Goal: Task Accomplishment & Management: Use online tool/utility

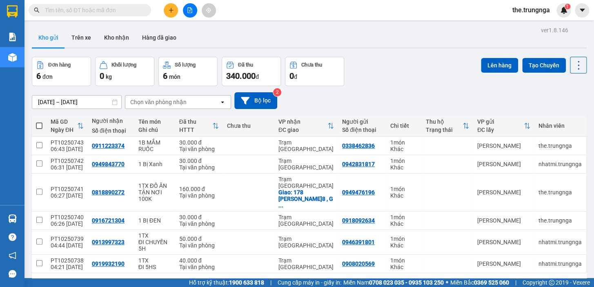
click at [539, 9] on span "the.trungnga" at bounding box center [530, 10] width 51 height 10
click at [527, 22] on span "Đăng xuất" at bounding box center [534, 25] width 34 height 9
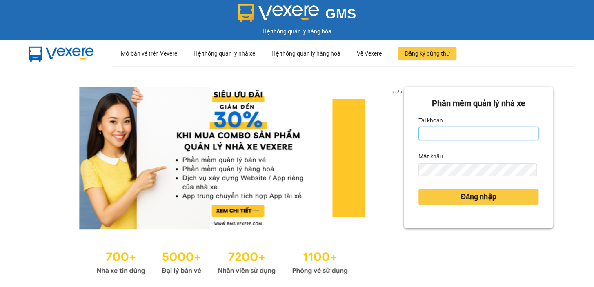
click at [458, 135] on input "Tài khoản" at bounding box center [478, 133] width 120 height 13
type input "heoxinh.trungnga"
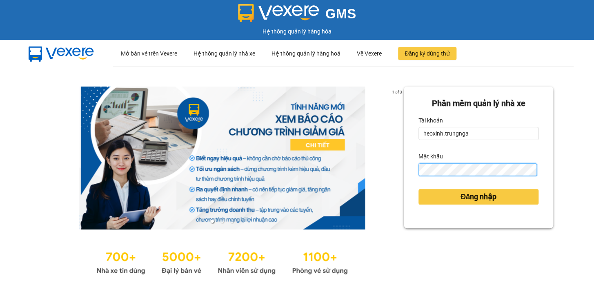
click at [418, 189] on button "Đăng nhập" at bounding box center [478, 197] width 120 height 16
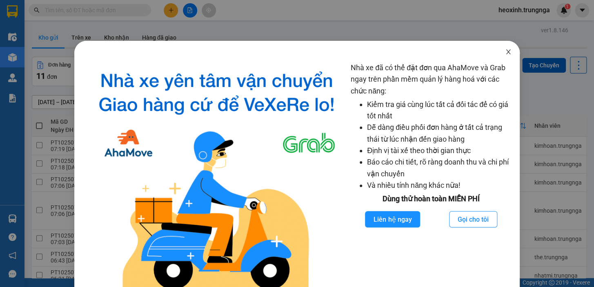
click at [505, 51] on icon "close" at bounding box center [508, 52] width 7 height 7
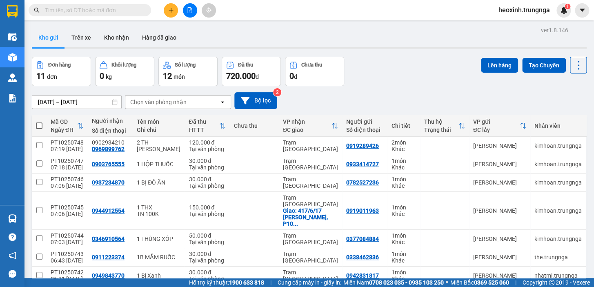
click at [148, 108] on div "Chọn văn phòng nhận" at bounding box center [172, 101] width 94 height 13
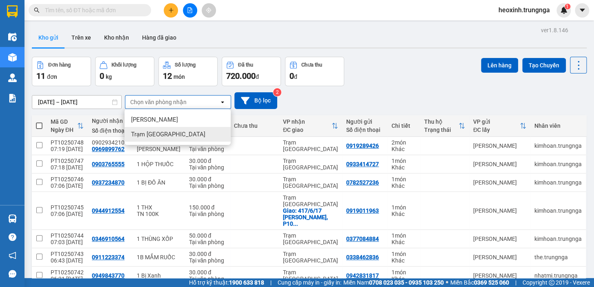
click at [167, 132] on span "Trạm [GEOGRAPHIC_DATA]" at bounding box center [168, 134] width 74 height 8
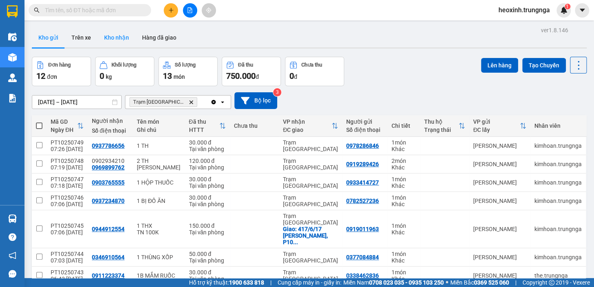
click at [117, 37] on button "Kho nhận" at bounding box center [116, 38] width 38 height 20
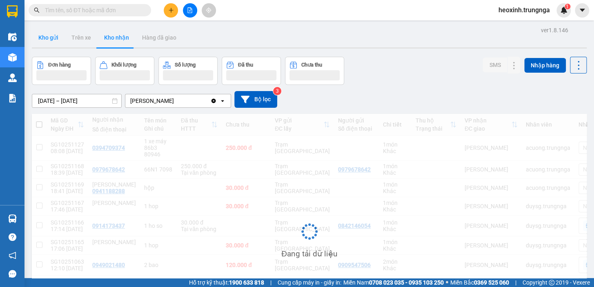
click at [47, 35] on button "Kho gửi" at bounding box center [48, 38] width 33 height 20
